Goal: Information Seeking & Learning: Learn about a topic

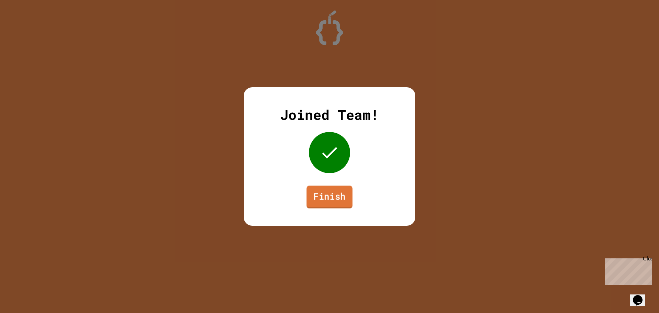
click at [324, 205] on link "Finish" at bounding box center [329, 196] width 46 height 23
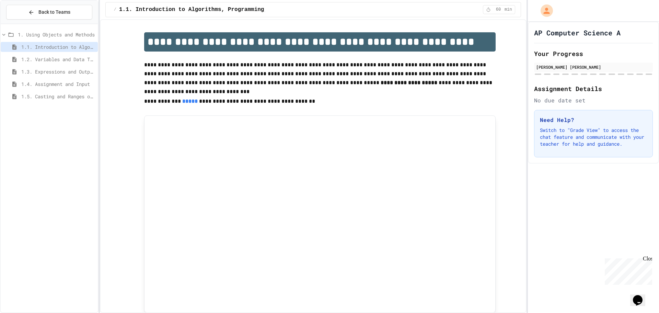
click at [60, 85] on span "1.4. Assignment and Input" at bounding box center [58, 83] width 74 height 7
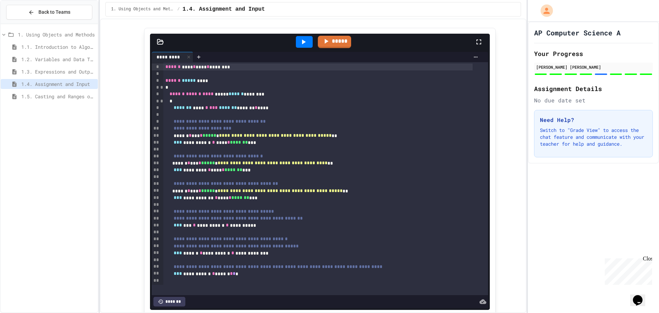
scroll to position [3001, 0]
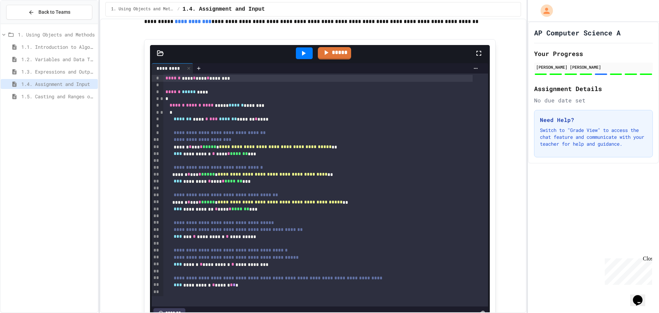
click at [305, 57] on icon at bounding box center [303, 53] width 8 height 8
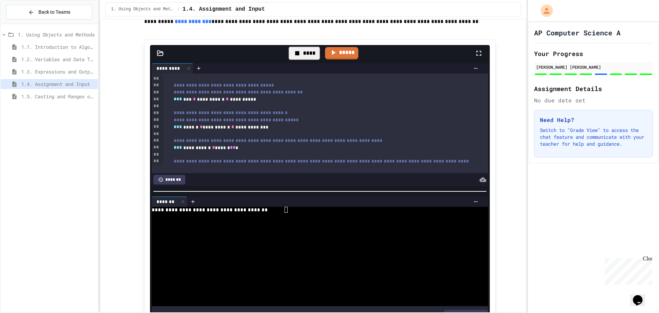
scroll to position [103, 0]
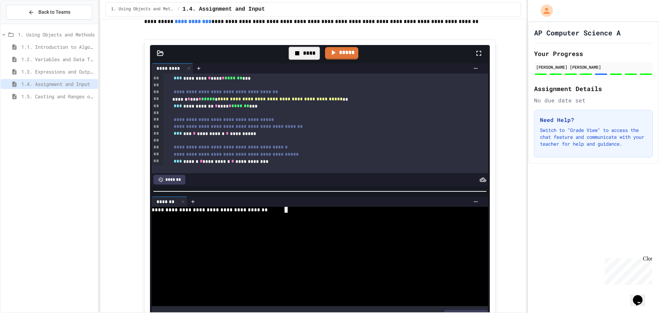
click at [286, 224] on div at bounding box center [314, 221] width 324 height 6
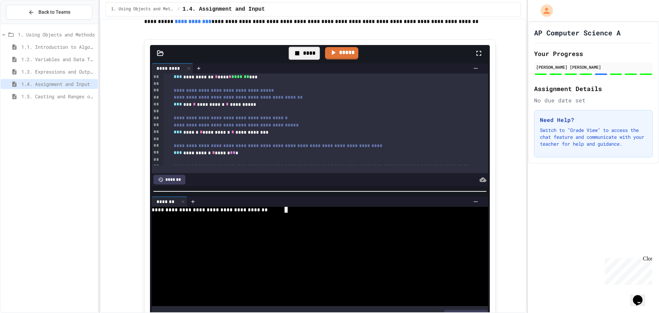
scroll to position [98, 0]
